Goal: Find specific page/section: Find specific page/section

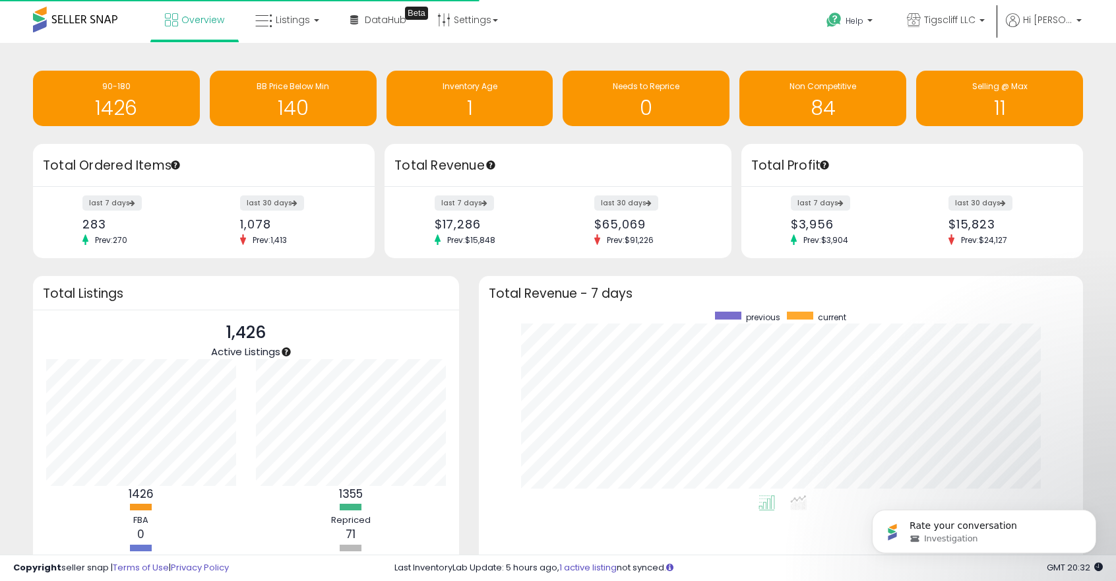
scroll to position [183, 578]
click at [293, 25] on span "Listings" at bounding box center [293, 19] width 34 height 13
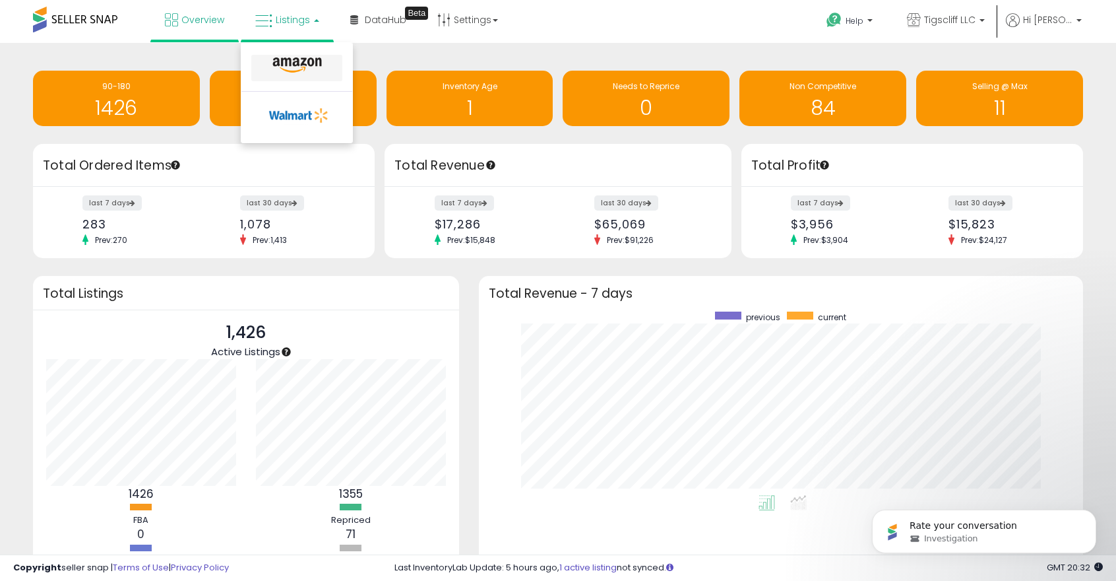
click at [298, 55] on link at bounding box center [296, 68] width 91 height 26
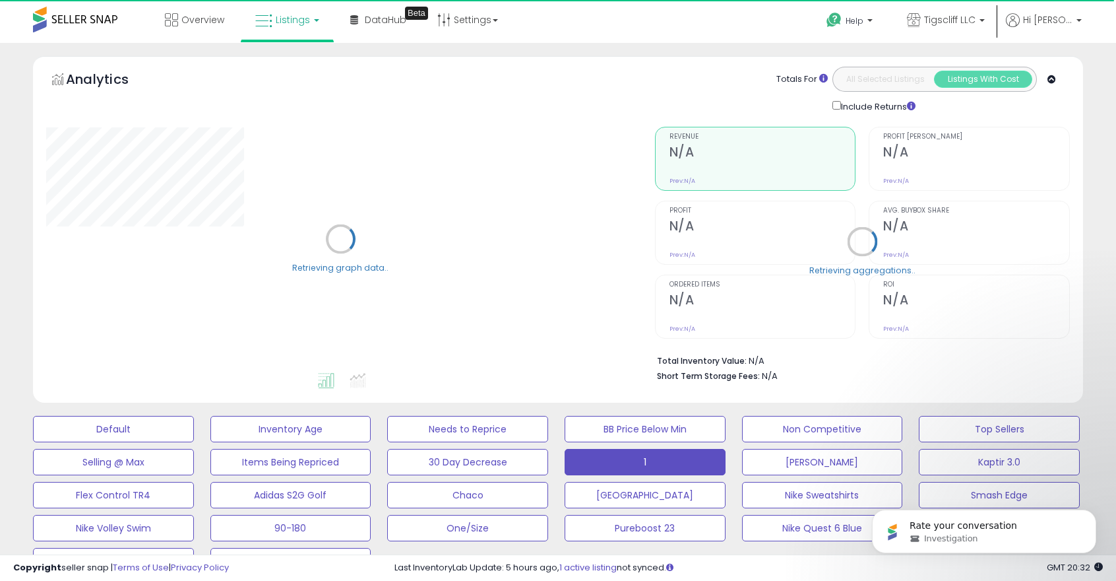
select select "**"
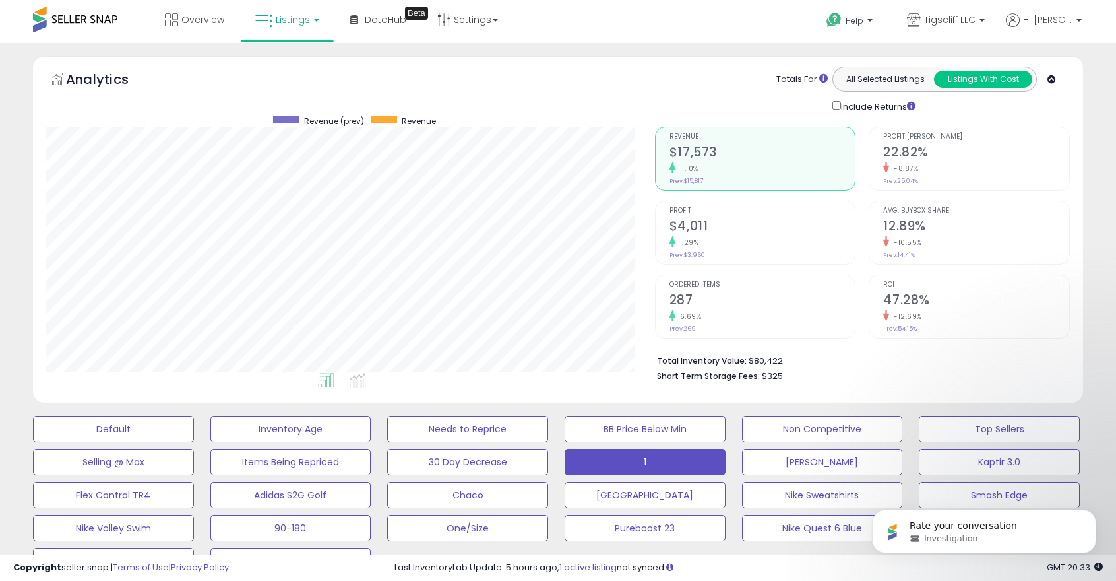
scroll to position [270, 0]
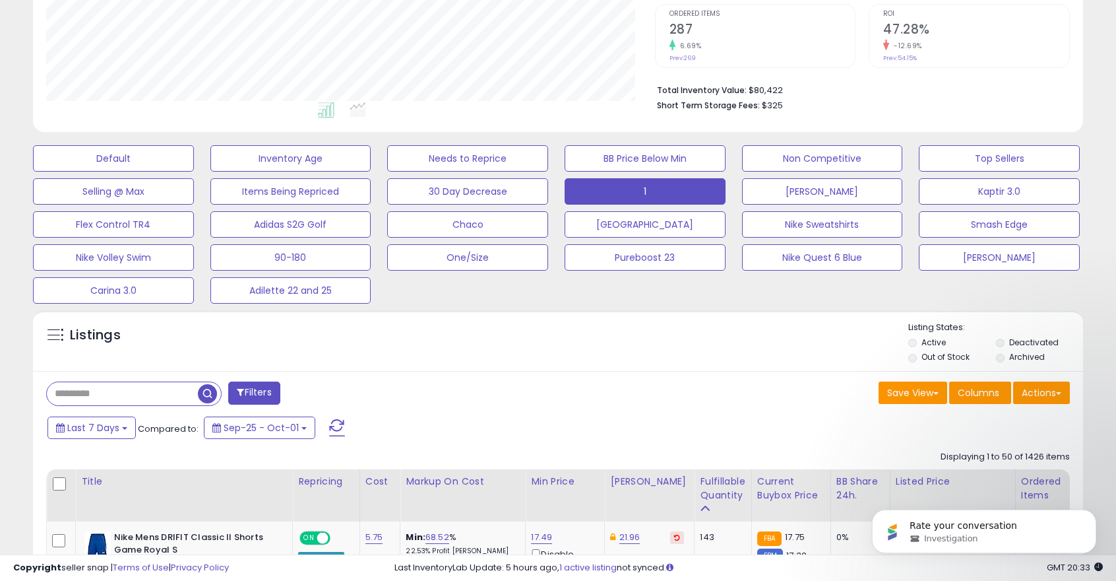
click at [679, 204] on div "Default Inventory Age Needs to Reprice BB Price Below Min Non Competitive Top S…" at bounding box center [557, 221] width 1083 height 165
click at [675, 219] on button "[GEOGRAPHIC_DATA]" at bounding box center [645, 224] width 161 height 26
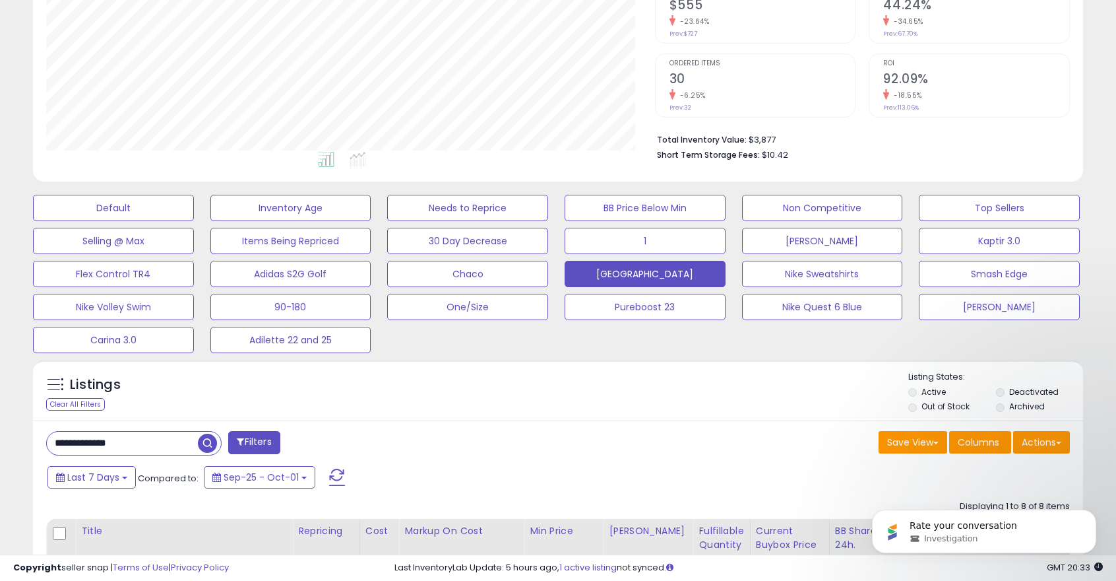
scroll to position [216, 0]
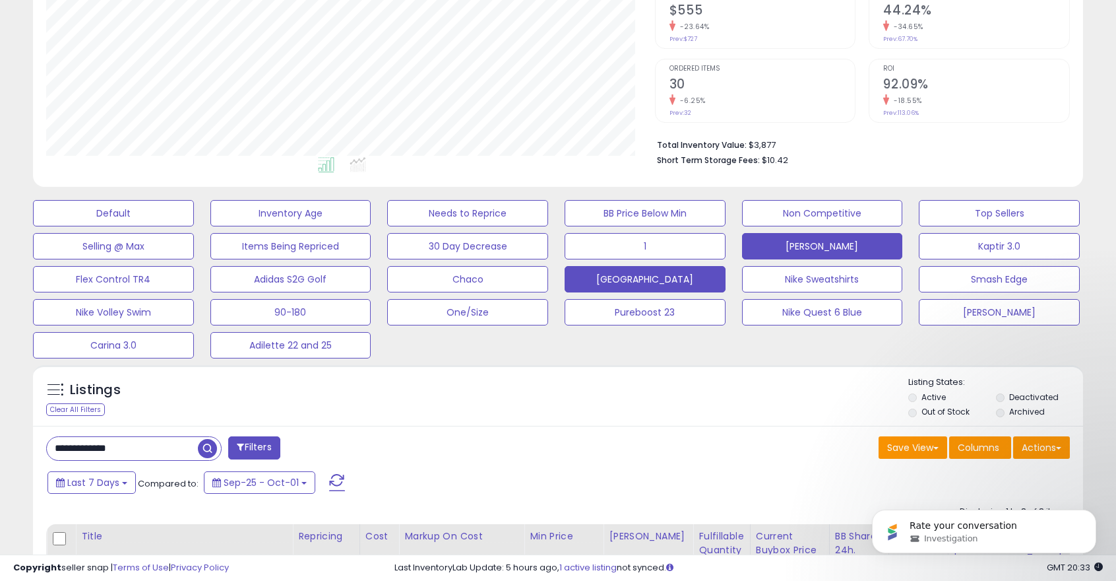
click at [846, 245] on button "[PERSON_NAME]" at bounding box center [822, 246] width 161 height 26
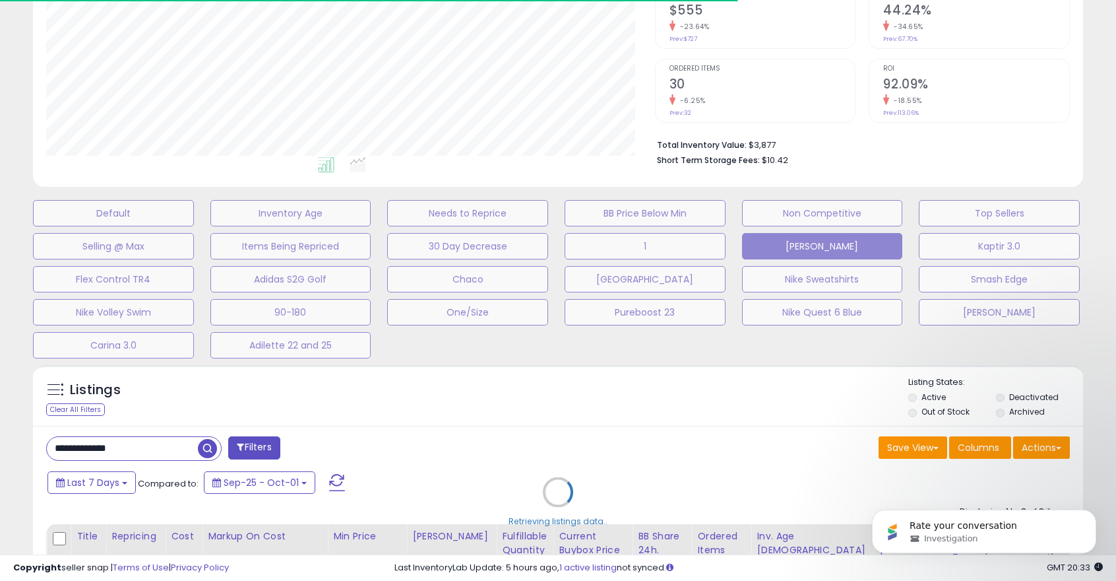
type input "******"
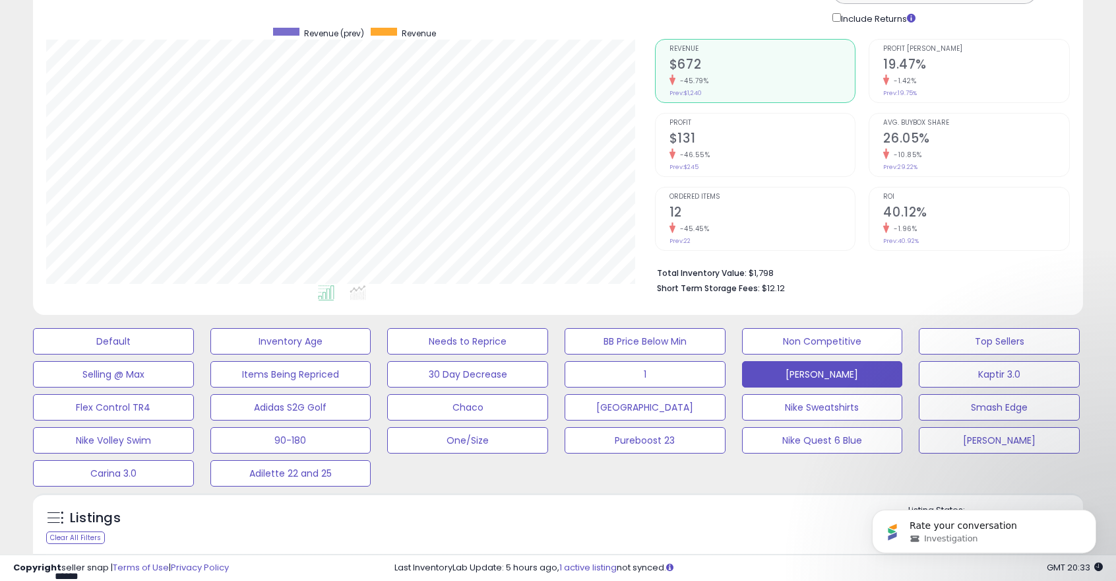
scroll to position [0, 0]
